Goal: Task Accomplishment & Management: Complete application form

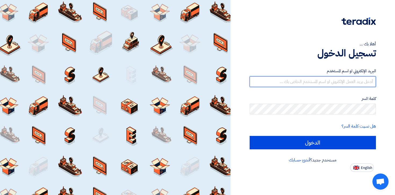
click at [296, 86] on input "text" at bounding box center [312, 81] width 126 height 11
paste input "[EMAIL_ADDRESS][DOMAIN_NAME]"
type input "[EMAIL_ADDRESS][DOMAIN_NAME]"
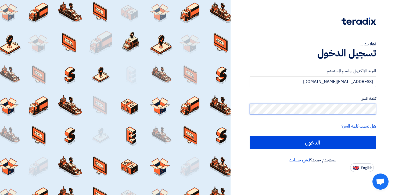
click at [249, 136] on input "الدخول" at bounding box center [312, 142] width 126 height 13
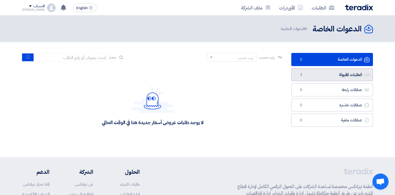
click at [339, 79] on link "الطلبات المقبولة الطلبات المقبولة 1" at bounding box center [332, 74] width 82 height 13
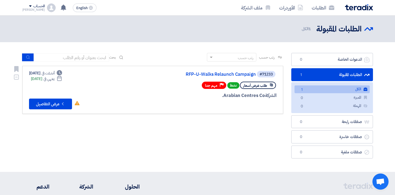
click at [55, 110] on link "#71233 RFP-U-Walks Relaunch Campaign طلب عرض أسعار نشط Priority مهم جدا [GEOGRA…" at bounding box center [152, 90] width 261 height 48
click at [49, 105] on button "Check details عرض التفاصيل" at bounding box center [50, 104] width 43 height 11
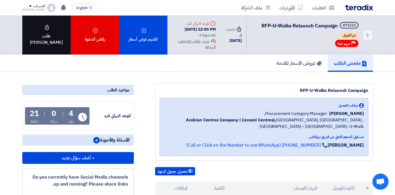
click at [47, 38] on div "طلب [PERSON_NAME]" at bounding box center [46, 35] width 48 height 39
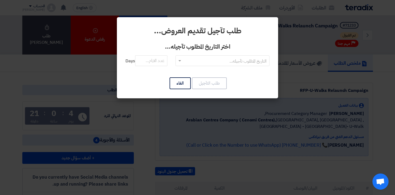
click at [184, 57] on input "text" at bounding box center [225, 61] width 83 height 9
click at [190, 71] on div "RFQDeadline: [DATE]" at bounding box center [222, 71] width 93 height 11
click at [149, 59] on input "number" at bounding box center [151, 60] width 32 height 11
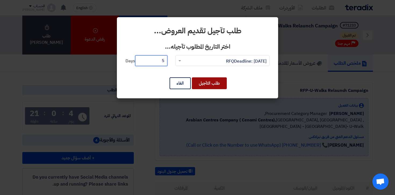
type input "5"
click at [210, 82] on button "طلب التآجيل" at bounding box center [209, 83] width 35 height 12
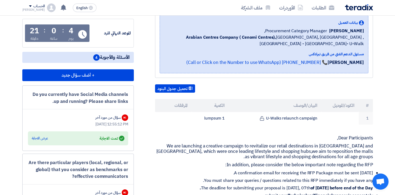
scroll to position [23, 0]
